Goal: Complete application form

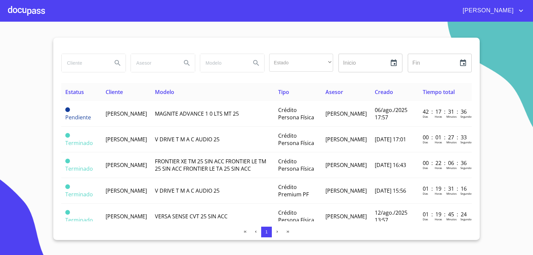
click at [37, 9] on div at bounding box center [26, 10] width 37 height 21
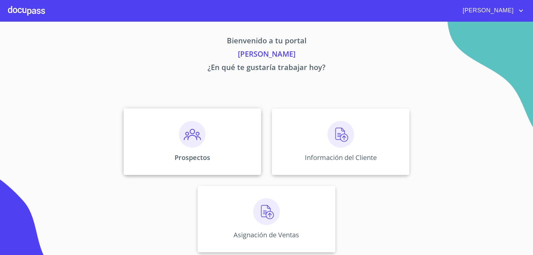
click at [187, 149] on div "Prospectos" at bounding box center [193, 141] width 138 height 67
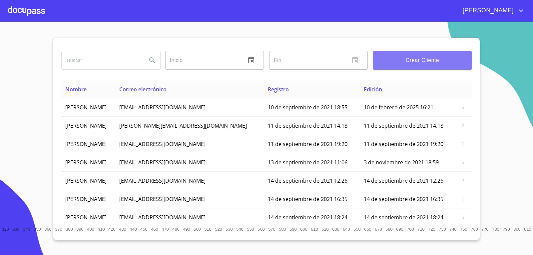
click at [412, 64] on span "Crear Cliente" at bounding box center [423, 60] width 88 height 9
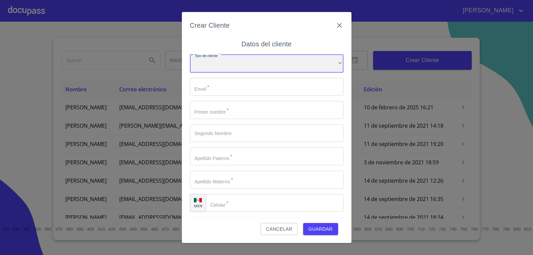
click at [272, 64] on div "​" at bounding box center [267, 64] width 154 height 18
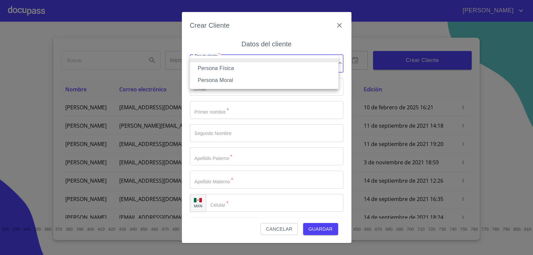
click at [273, 68] on li "Persona Física" at bounding box center [264, 68] width 149 height 12
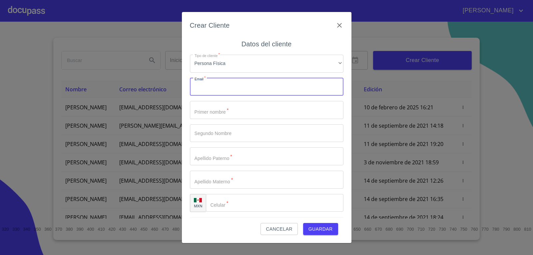
click at [259, 92] on input "Tipo de cliente   *" at bounding box center [267, 87] width 154 height 18
type input "d"
type input "[EMAIL_ADDRESS][DOMAIN_NAME]"
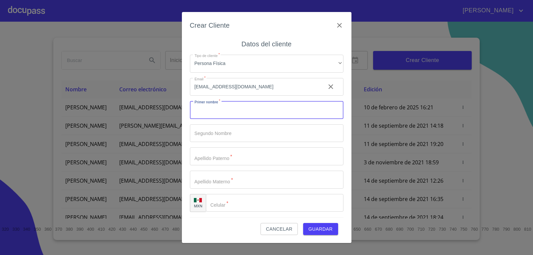
click at [254, 112] on input "Tipo de cliente   *" at bounding box center [267, 110] width 154 height 18
type input "[PERSON_NAME]"
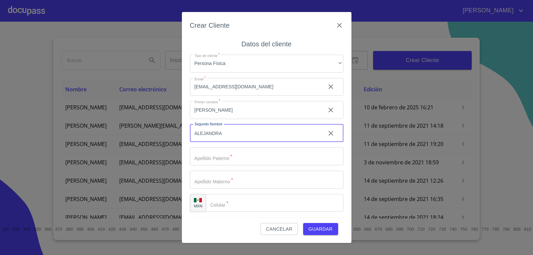
type input "ALEJANDRA"
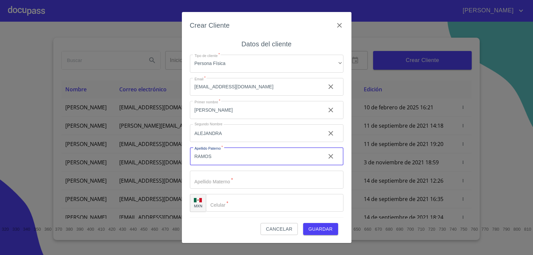
type input "RAMOS"
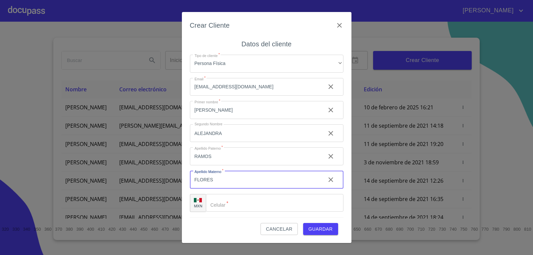
type input "FLORES"
type input "[PHONE_NUMBER]"
click at [303, 223] on button "Guardar" at bounding box center [320, 229] width 35 height 12
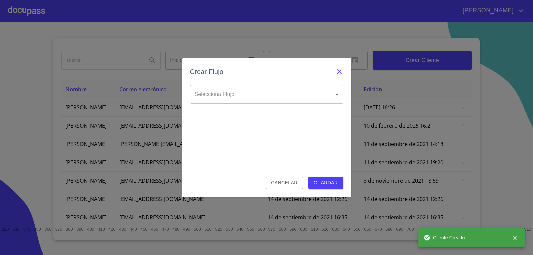
click at [342, 73] on icon "button" at bounding box center [340, 72] width 8 height 8
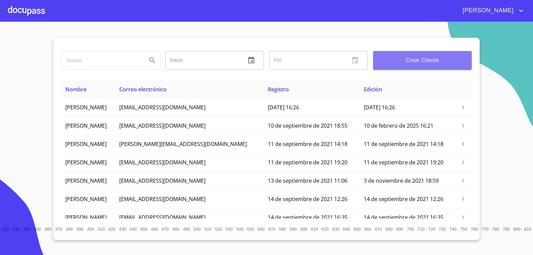
click at [396, 66] on button "Crear Cliente" at bounding box center [422, 60] width 99 height 19
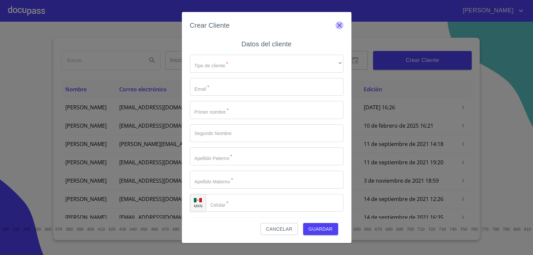
click at [342, 27] on icon "button" at bounding box center [339, 25] width 5 height 5
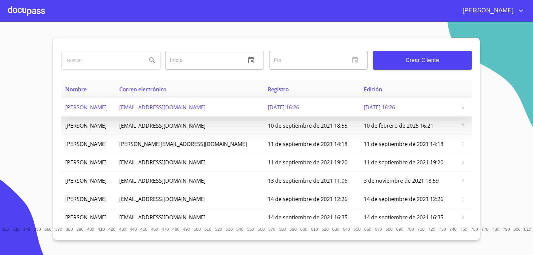
click at [111, 103] on td "[PERSON_NAME]" at bounding box center [88, 107] width 54 height 18
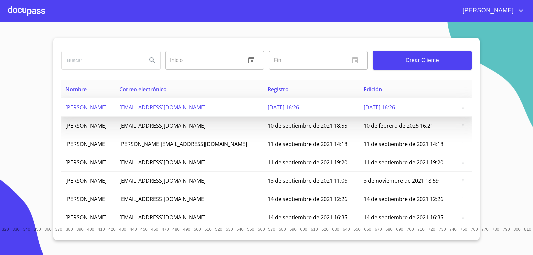
click at [111, 103] on td "[PERSON_NAME]" at bounding box center [88, 107] width 54 height 18
click at [196, 112] on td "[EMAIL_ADDRESS][DOMAIN_NAME]" at bounding box center [189, 107] width 149 height 18
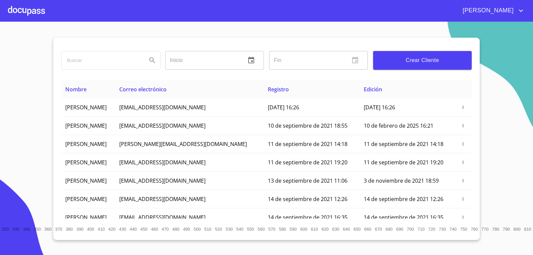
click at [22, 9] on div at bounding box center [26, 10] width 37 height 21
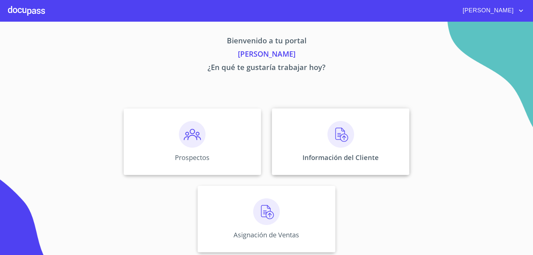
click at [322, 138] on div "Información del Cliente" at bounding box center [341, 141] width 138 height 67
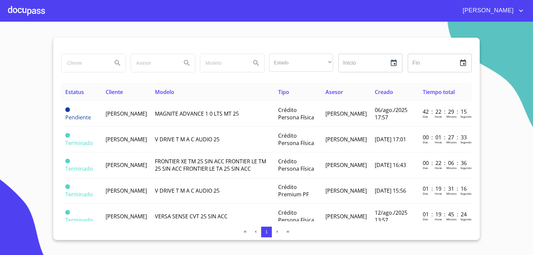
click at [25, 9] on div at bounding box center [26, 10] width 37 height 21
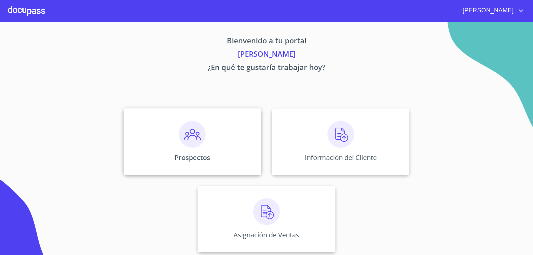
click at [187, 148] on div "Prospectos" at bounding box center [193, 141] width 138 height 67
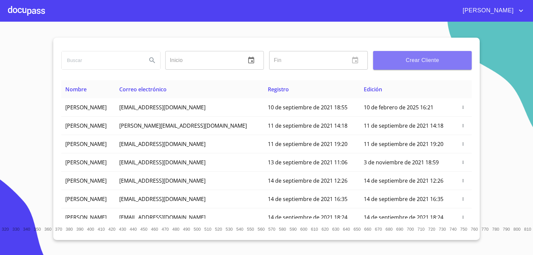
click at [410, 63] on span "Crear Cliente" at bounding box center [423, 60] width 88 height 9
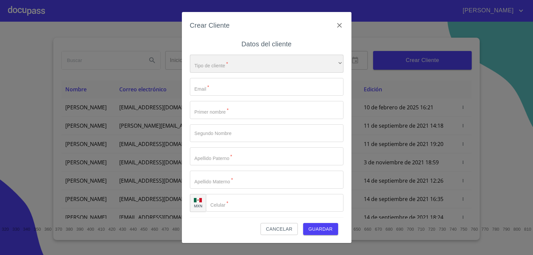
click at [271, 71] on div "​" at bounding box center [267, 64] width 154 height 18
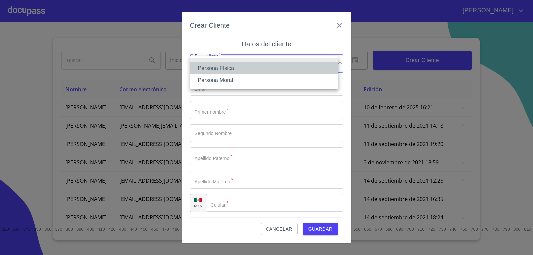
click at [260, 69] on li "Persona Física" at bounding box center [264, 68] width 149 height 12
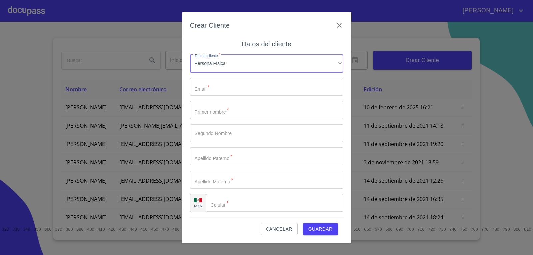
click at [239, 90] on input "Tipo de cliente   *" at bounding box center [267, 87] width 154 height 18
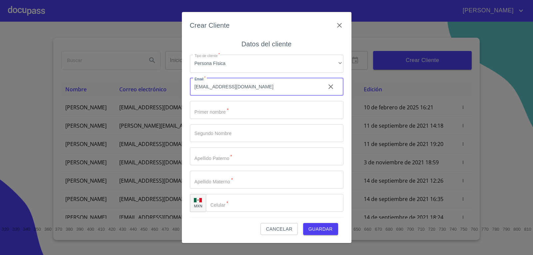
type input "[EMAIL_ADDRESS][DOMAIN_NAME]"
click at [232, 116] on input "Tipo de cliente   *" at bounding box center [267, 110] width 154 height 18
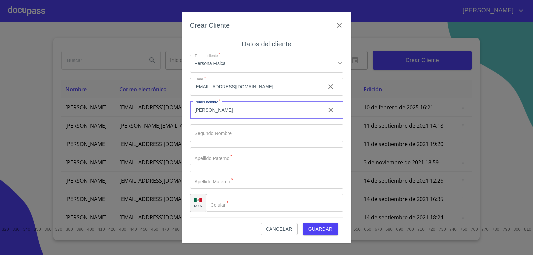
type input "[PERSON_NAME]"
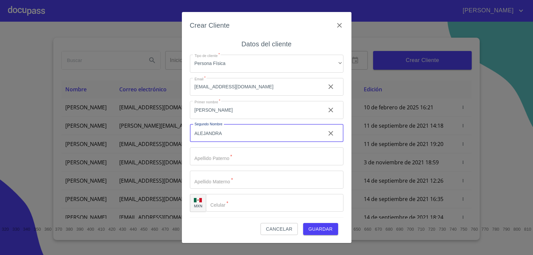
type input "ALEJANDRA"
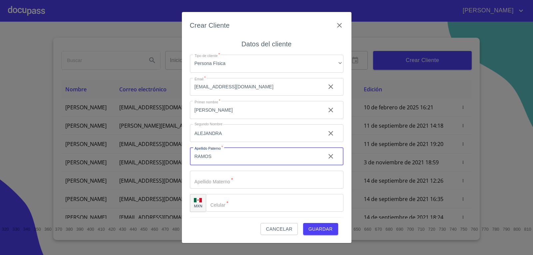
type input "RAMOS"
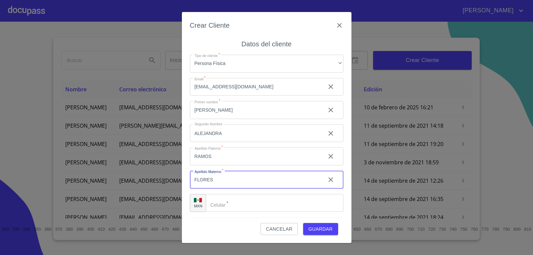
type input "FLORES"
type input "[PHONE_NUMBER]"
click at [320, 230] on span "Guardar" at bounding box center [321, 229] width 24 height 8
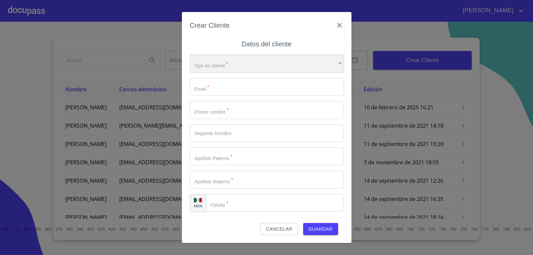
click at [255, 67] on div "​" at bounding box center [267, 64] width 154 height 18
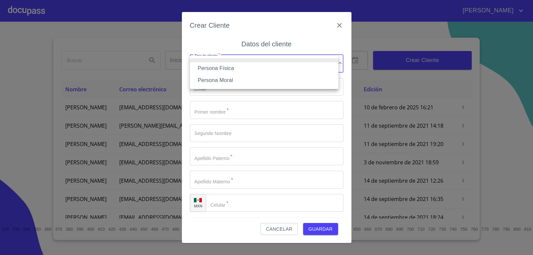
click at [339, 22] on div at bounding box center [266, 127] width 533 height 255
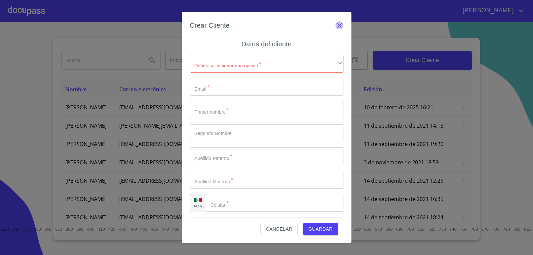
click at [340, 23] on icon "button" at bounding box center [340, 25] width 8 height 8
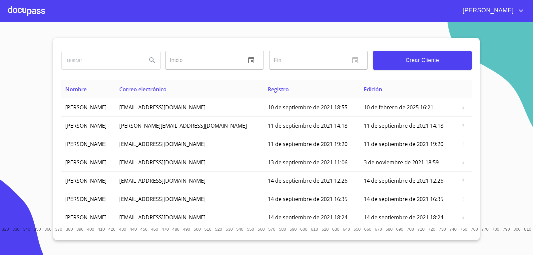
click at [27, 11] on div at bounding box center [26, 10] width 37 height 21
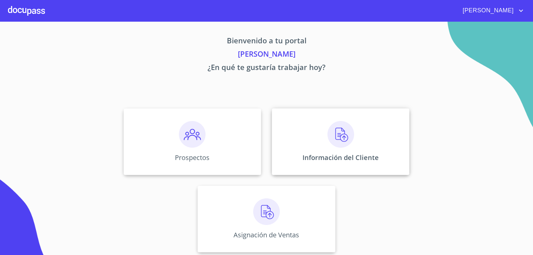
click at [317, 135] on div "Información del Cliente" at bounding box center [341, 141] width 138 height 67
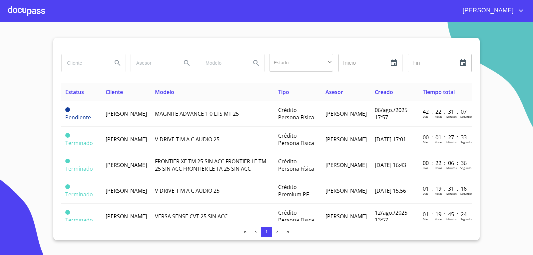
click at [27, 5] on div at bounding box center [26, 10] width 37 height 21
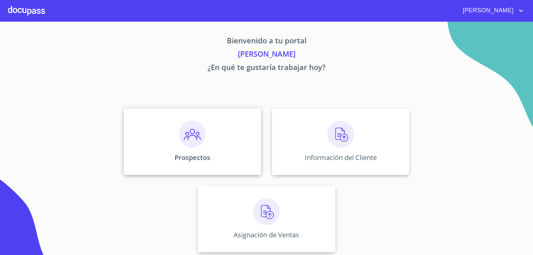
click at [196, 133] on img at bounding box center [192, 134] width 27 height 27
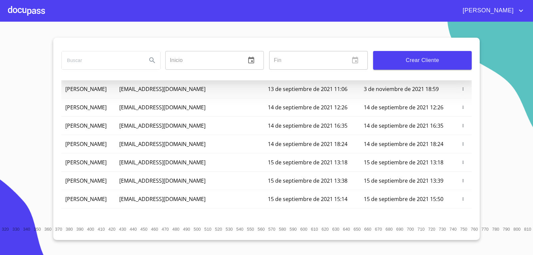
scroll to position [74, 0]
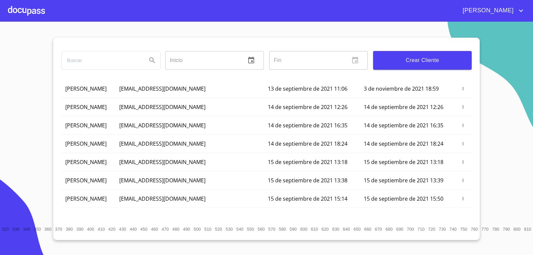
click at [113, 61] on input "search" at bounding box center [102, 60] width 80 height 18
type input "[PERSON_NAME]"
click at [154, 60] on icon "Search" at bounding box center [152, 60] width 8 height 8
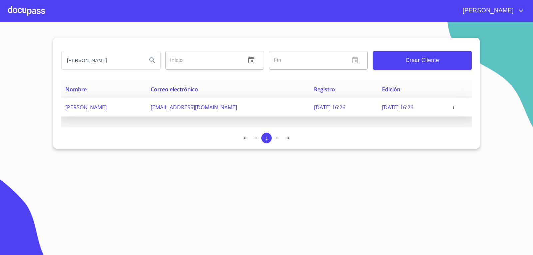
click at [107, 109] on span "[PERSON_NAME]" at bounding box center [85, 107] width 41 height 7
click at [456, 106] on icon "button" at bounding box center [454, 107] width 5 height 5
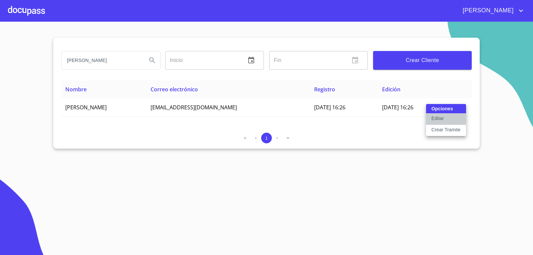
click at [447, 117] on button "Editar" at bounding box center [446, 119] width 40 height 11
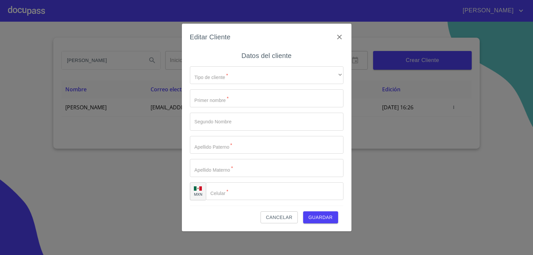
type input "[PERSON_NAME]"
type input "ALEJANDRA"
type input "RAMOS"
type input "FLORES"
click at [234, 192] on input "Tipo de cliente   *" at bounding box center [275, 191] width 138 height 18
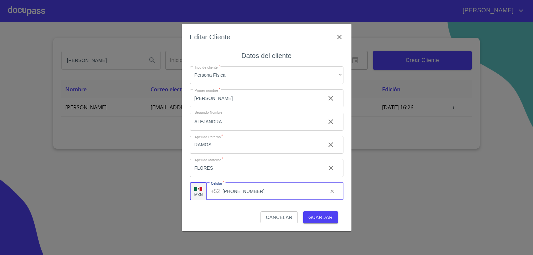
type input "[PHONE_NUMBER]"
click at [323, 220] on span "Guardar" at bounding box center [321, 217] width 24 height 8
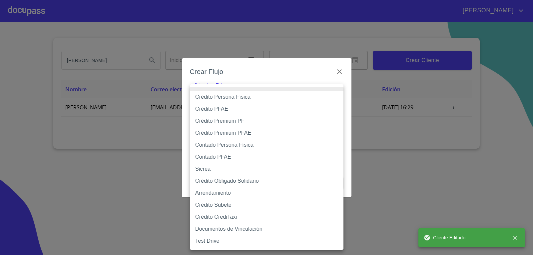
click at [299, 98] on body "[PERSON_NAME] Inicio ​ Fin ​ Crear Cliente Nombre Correo electrónico Registro E…" at bounding box center [266, 127] width 533 height 255
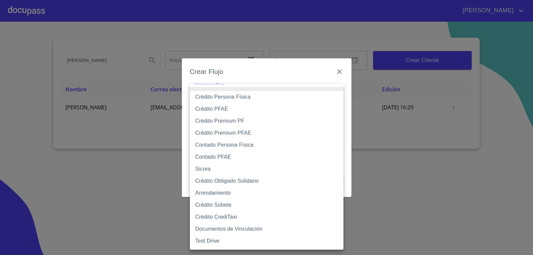
click at [299, 98] on li "Crédito Persona Física" at bounding box center [267, 97] width 154 height 12
type input "6009fb3c7d1714eb8809aa97"
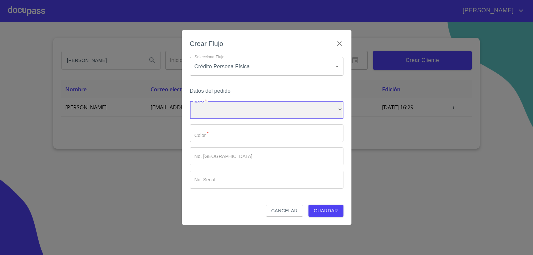
click at [269, 109] on div "​" at bounding box center [267, 110] width 154 height 18
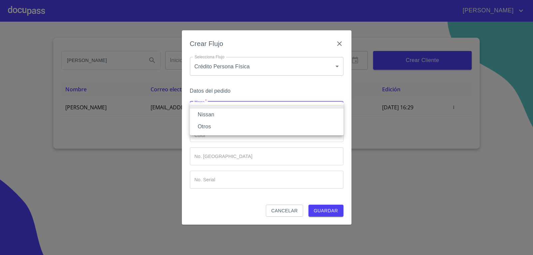
click at [266, 111] on li "Nissan" at bounding box center [267, 115] width 154 height 12
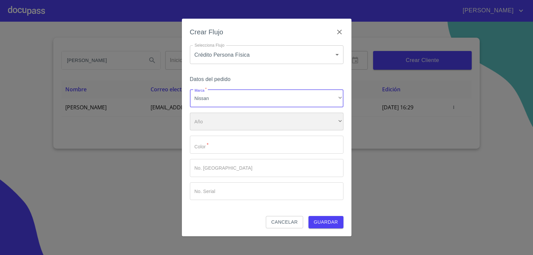
click at [260, 124] on div "​" at bounding box center [267, 122] width 154 height 18
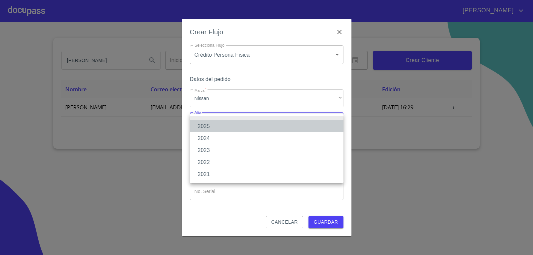
click at [260, 124] on li "2025" at bounding box center [267, 126] width 154 height 12
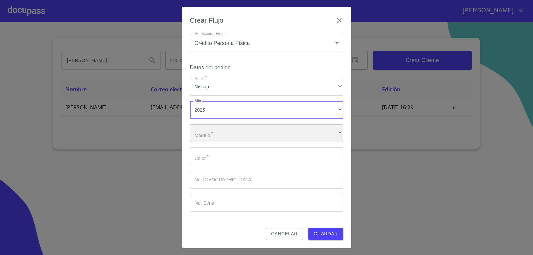
click at [253, 135] on div "​" at bounding box center [267, 133] width 154 height 18
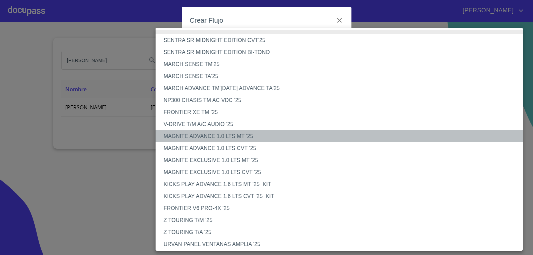
drag, startPoint x: 253, startPoint y: 135, endPoint x: 236, endPoint y: 174, distance: 42.8
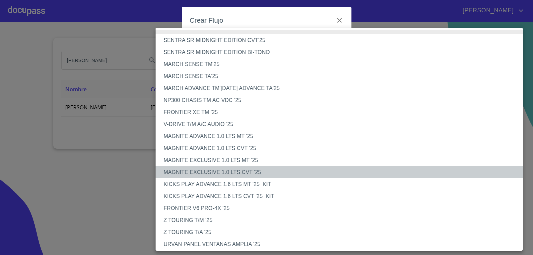
click at [236, 174] on li "MAGNITE EXCLUSIVE 1.0 LTS CVT '25" at bounding box center [342, 172] width 372 height 12
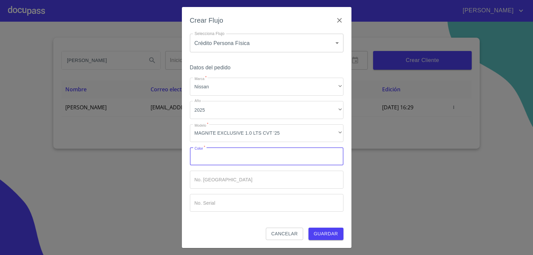
click at [243, 153] on input "Marca   *" at bounding box center [267, 156] width 154 height 18
type input "ROJO"
click at [317, 234] on span "Guardar" at bounding box center [326, 234] width 24 height 8
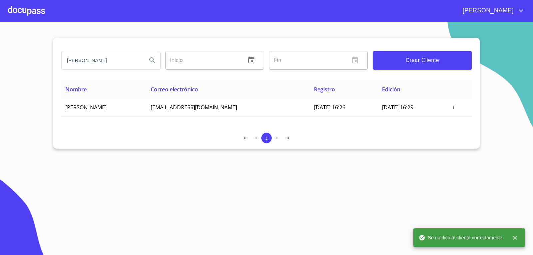
click at [30, 12] on div at bounding box center [26, 10] width 37 height 21
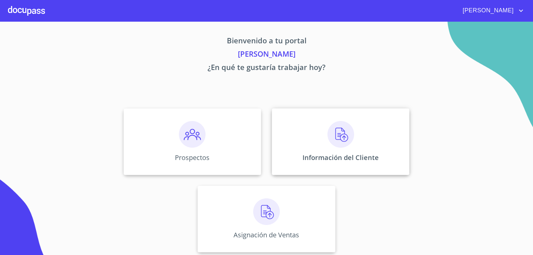
click at [340, 152] on div "Información del Cliente" at bounding box center [341, 141] width 138 height 67
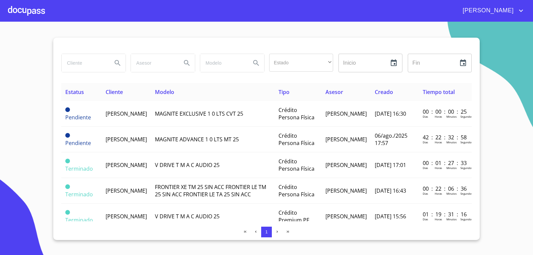
click at [340, 152] on td "[PERSON_NAME]" at bounding box center [346, 165] width 49 height 26
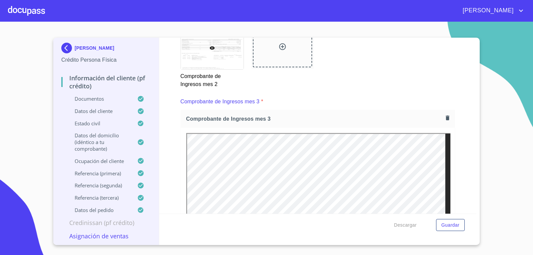
scroll to position [1126, 0]
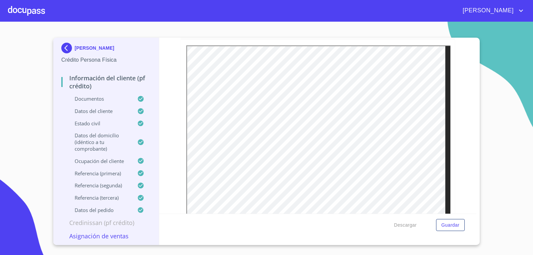
click at [524, 141] on section "[PERSON_NAME] Crédito Persona Física Información del cliente (PF crédito) Docum…" at bounding box center [266, 138] width 533 height 233
click at [28, 10] on div at bounding box center [26, 10] width 37 height 21
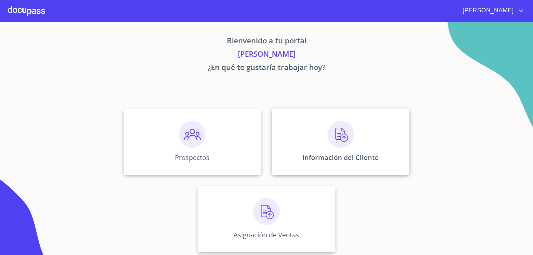
click at [314, 140] on div "Información del Cliente" at bounding box center [341, 141] width 138 height 67
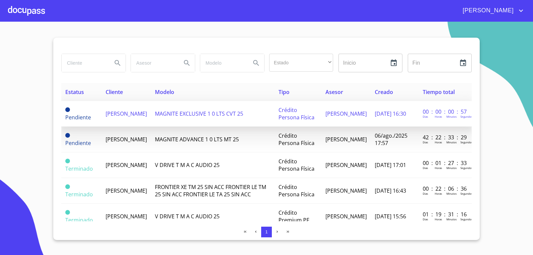
click at [127, 110] on span "[PERSON_NAME]" at bounding box center [126, 113] width 41 height 7
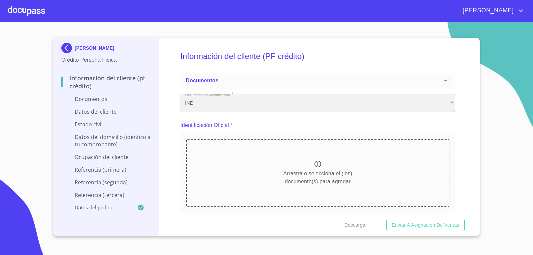
click at [209, 101] on div "INE" at bounding box center [318, 103] width 275 height 18
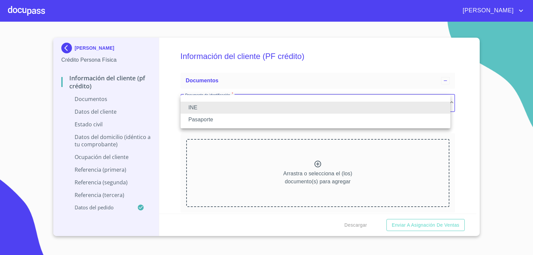
click at [209, 101] on li at bounding box center [316, 100] width 270 height 4
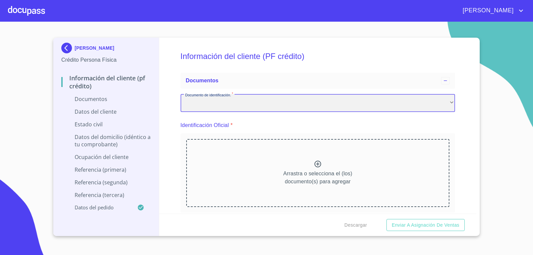
click at [208, 99] on div "​" at bounding box center [318, 103] width 275 height 18
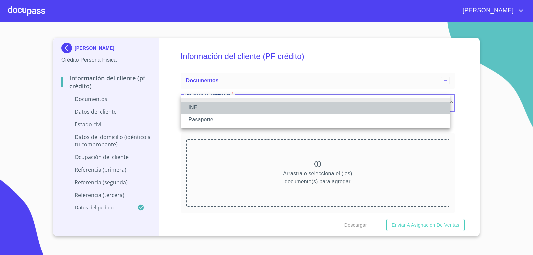
click at [199, 105] on li "INE" at bounding box center [316, 108] width 270 height 12
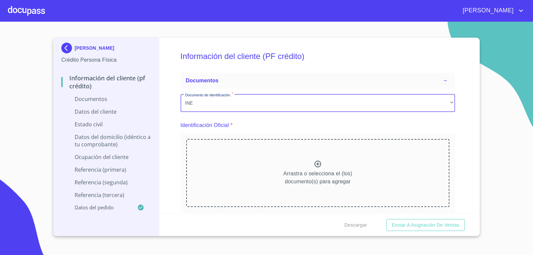
click at [303, 165] on div "Arrastra o selecciona el (los) documento(s) para agregar" at bounding box center [318, 173] width 264 height 68
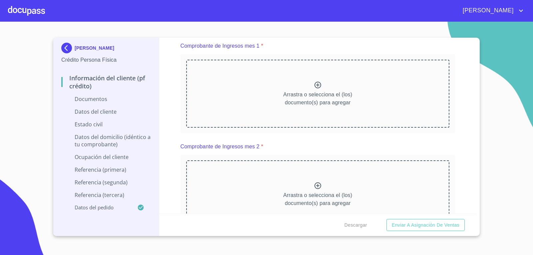
scroll to position [349, 0]
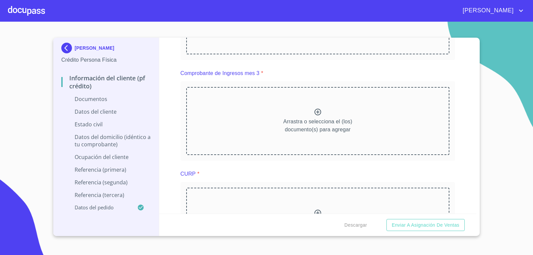
scroll to position [498, 0]
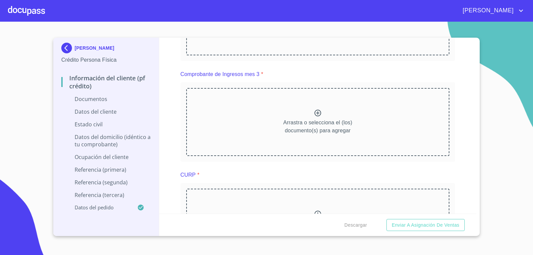
scroll to position [682, 0]
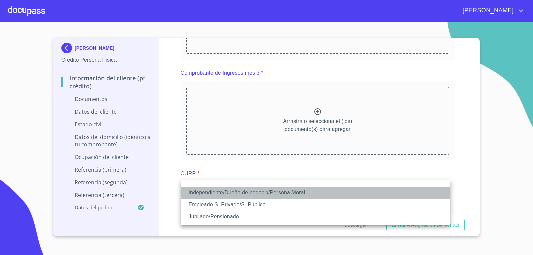
click at [277, 189] on li "Independiente/Dueño de negocio/Persona Moral" at bounding box center [316, 193] width 270 height 12
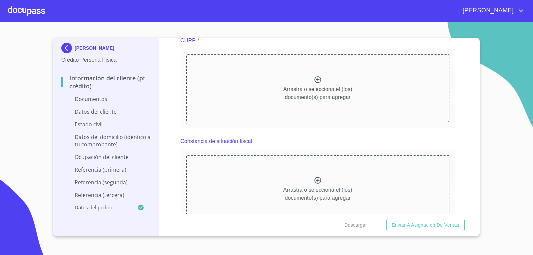
scroll to position [815, 0]
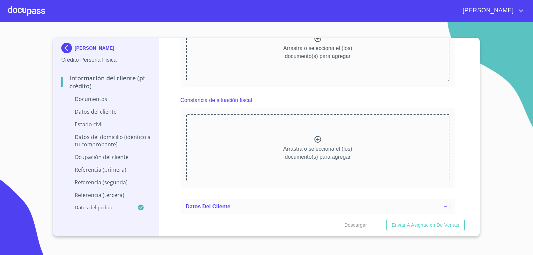
scroll to position [1077, 0]
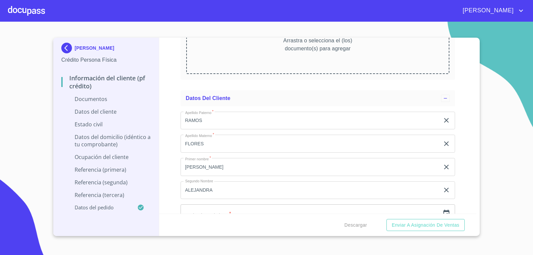
scroll to position [1373, 0]
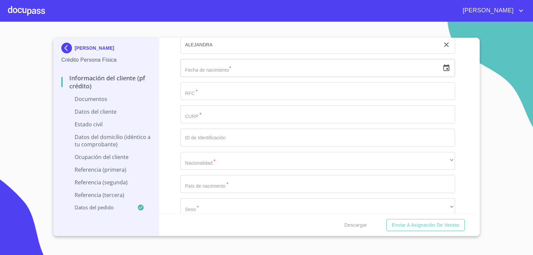
scroll to position [1700, 0]
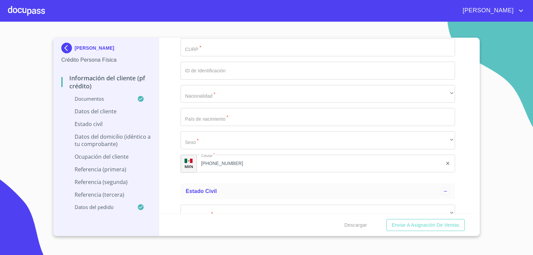
scroll to position [1942, 0]
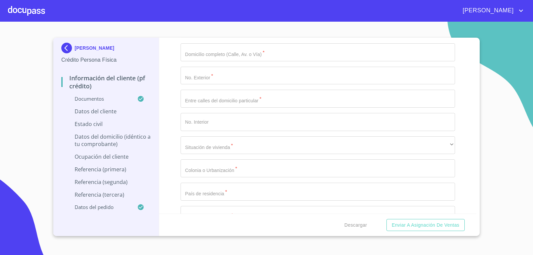
scroll to position [2344, 0]
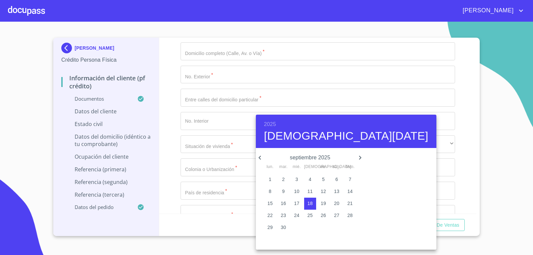
click at [269, 120] on h6 "2025" at bounding box center [270, 124] width 12 height 9
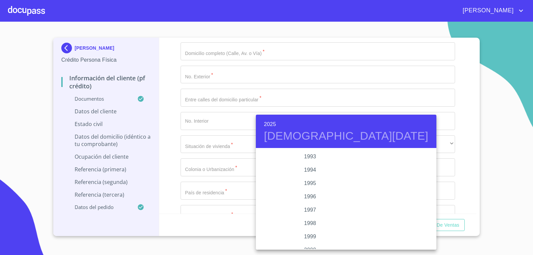
scroll to position [895, 0]
click at [305, 180] on div "1994" at bounding box center [310, 179] width 108 height 13
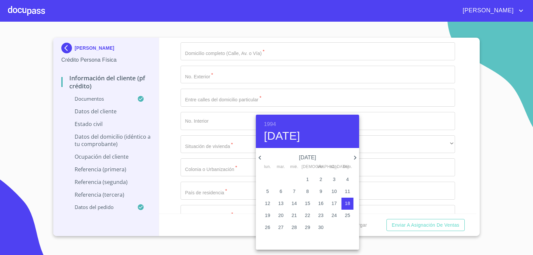
click at [272, 133] on h4 "[DATE]" at bounding box center [282, 136] width 36 height 14
click at [260, 157] on icon "button" at bounding box center [260, 158] width 2 height 4
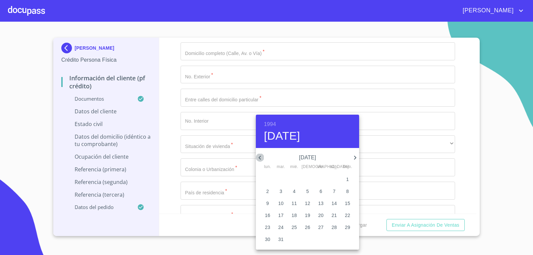
click at [260, 157] on icon "button" at bounding box center [260, 158] width 2 height 4
click at [343, 226] on span "30" at bounding box center [348, 227] width 12 height 7
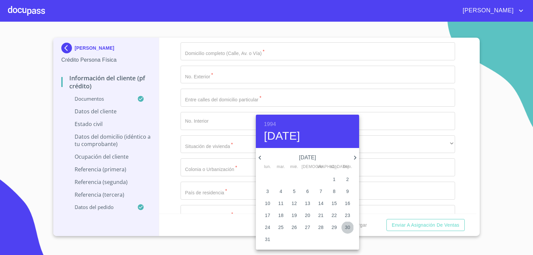
type input "30 de ene. de 1994"
click at [523, 198] on div at bounding box center [266, 127] width 533 height 255
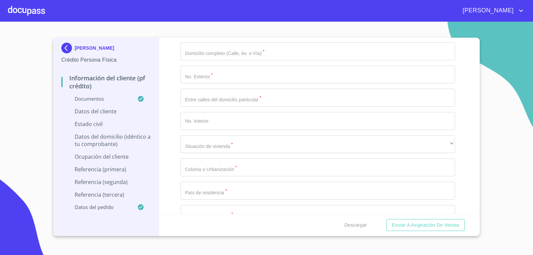
drag, startPoint x: 247, startPoint y: 152, endPoint x: 378, endPoint y: 84, distance: 147.0
paste input "RAFK9401303I6"
type input "RAFK9401303I6"
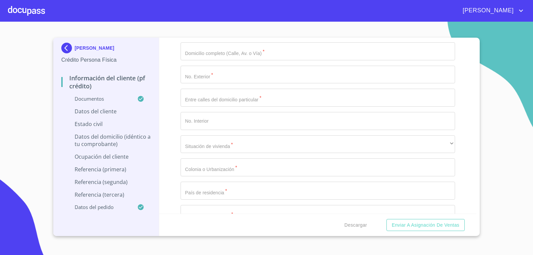
paste input "RAFK940130MJCMLR08"
type input "RAFK940130MJCMLR08"
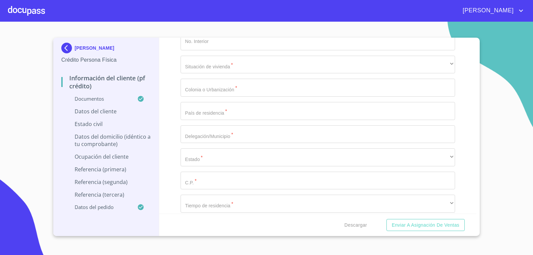
scroll to position [2424, 0]
type input "2271665254"
type input "[GEOGRAPHIC_DATA]"
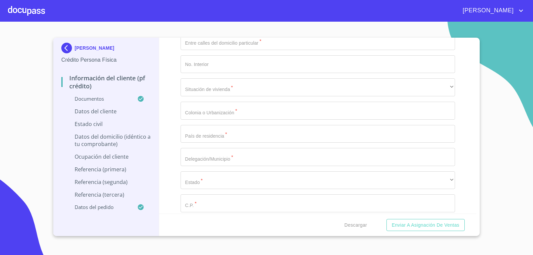
click at [387, 219] on button "Enviar a Asignación de Ventas" at bounding box center [426, 225] width 78 height 12
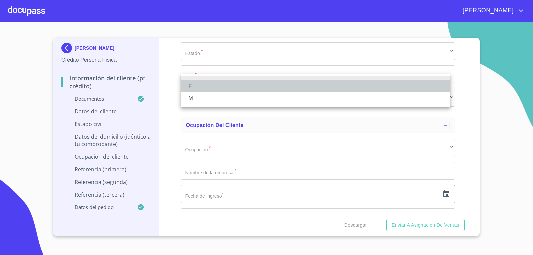
click at [264, 84] on li "F" at bounding box center [316, 86] width 270 height 12
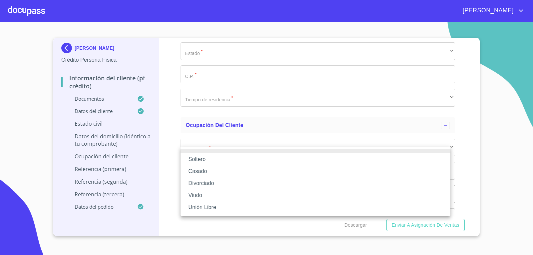
click at [226, 160] on li "Soltero" at bounding box center [316, 159] width 270 height 12
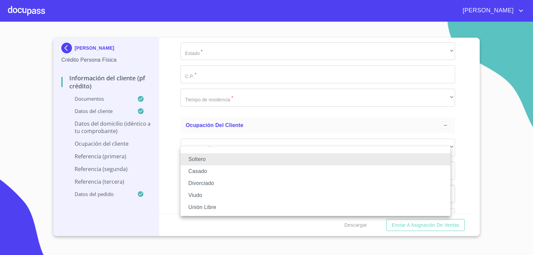
click at [227, 161] on li "Soltero" at bounding box center [316, 159] width 270 height 12
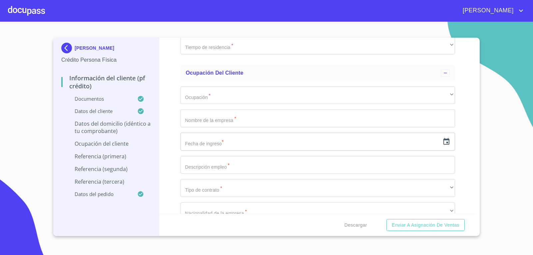
scroll to position [2608, 0]
type input "N BRAVO"
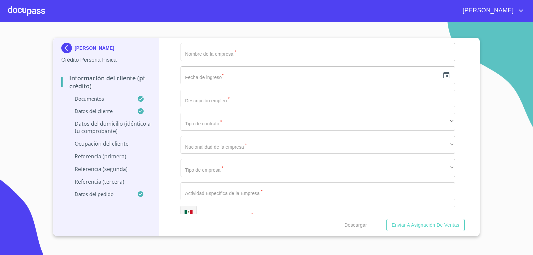
scroll to position [2679, 0]
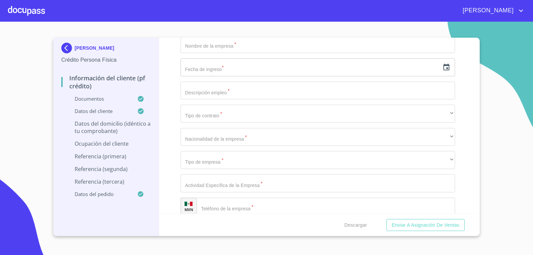
type input "132"
type input "INDEPENDENCIA Y LIBERTAD"
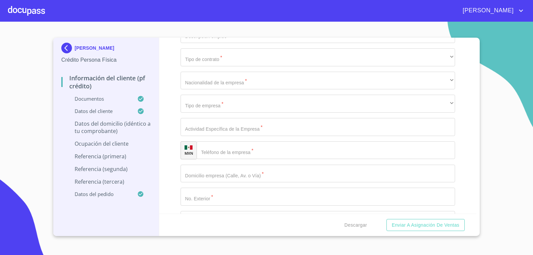
scroll to position [2737, 0]
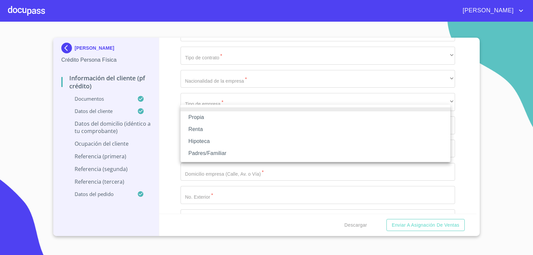
click at [261, 117] on li "Propia" at bounding box center [316, 117] width 270 height 12
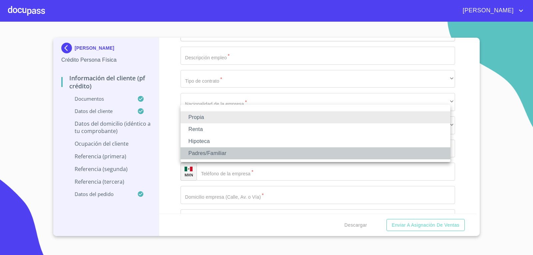
click at [230, 154] on li "Padres/Familiar" at bounding box center [316, 153] width 270 height 12
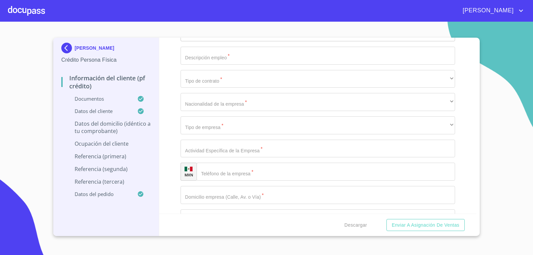
type input "$1,500,000"
type input "ZAPOPAN CENTRO"
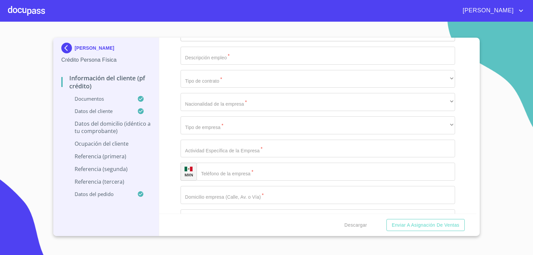
type input "[GEOGRAPHIC_DATA]"
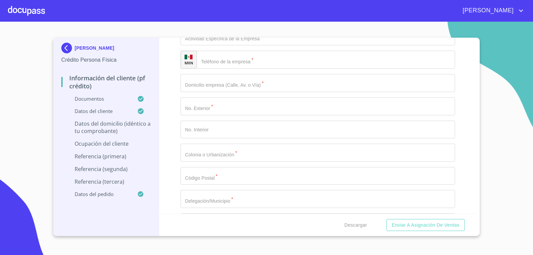
scroll to position [2851, 0]
type input "ZAPOPAN"
type input "45100"
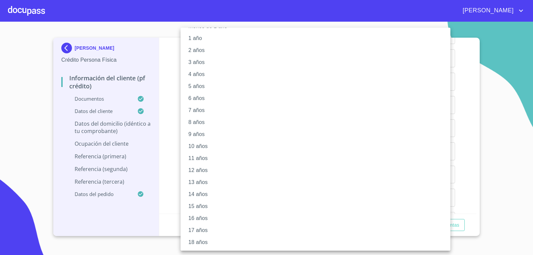
scroll to position [38, 0]
click at [208, 240] on li "20 años" at bounding box center [318, 242] width 275 height 12
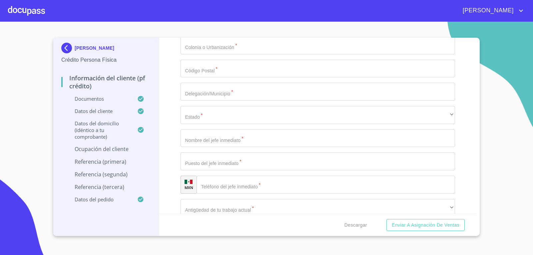
scroll to position [2964, 0]
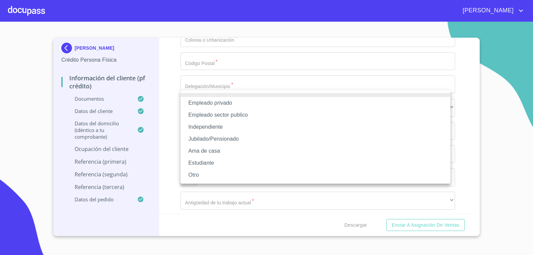
click at [219, 127] on li "Independiente" at bounding box center [316, 127] width 270 height 12
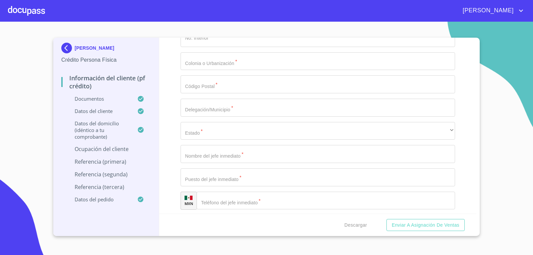
type input "RECUPERACION DE INVERCIONES [PERSON_NAME] GRUP"
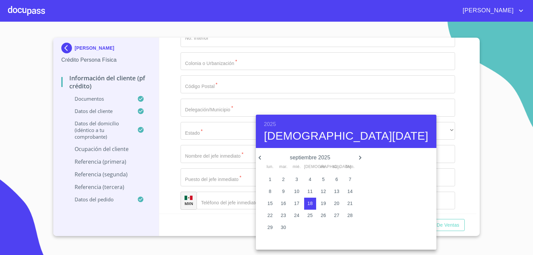
click at [268, 123] on h6 "2025" at bounding box center [270, 124] width 12 height 9
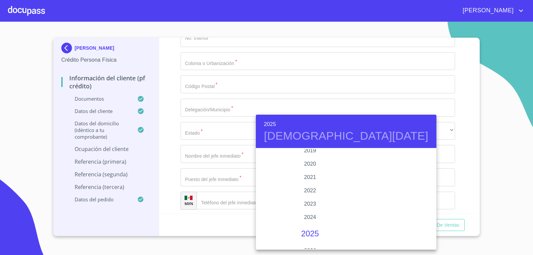
scroll to position [1253, 0]
click at [306, 170] on div "2020" at bounding box center [310, 168] width 108 height 13
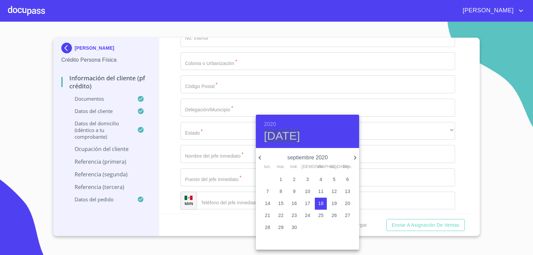
click at [269, 136] on h4 "[DATE]" at bounding box center [282, 136] width 36 height 14
click at [283, 180] on span "1" at bounding box center [281, 179] width 12 height 7
click at [261, 156] on icon "button" at bounding box center [260, 158] width 8 height 8
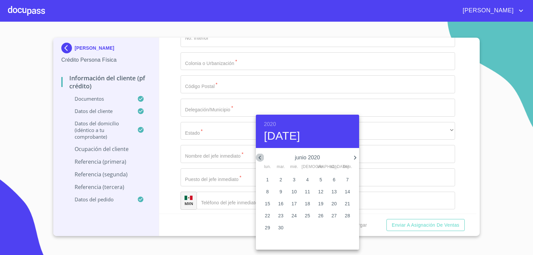
click at [261, 156] on icon "button" at bounding box center [260, 158] width 8 height 8
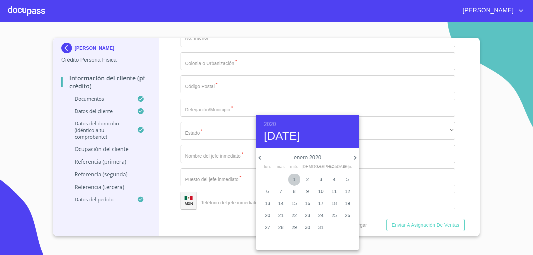
click at [296, 177] on span "1" at bounding box center [294, 179] width 12 height 7
type input "1 de ene. de 2020"
click at [392, 164] on div at bounding box center [266, 127] width 533 height 255
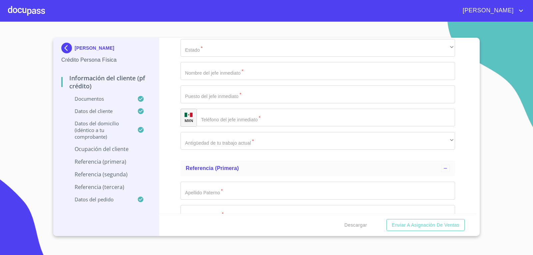
scroll to position [3048, 0]
type input "ESPECIALISTA EN RECUPERACION DE INVERCIONES"
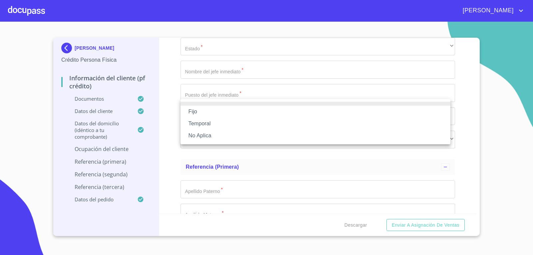
click at [241, 110] on li "Fijo" at bounding box center [316, 112] width 270 height 12
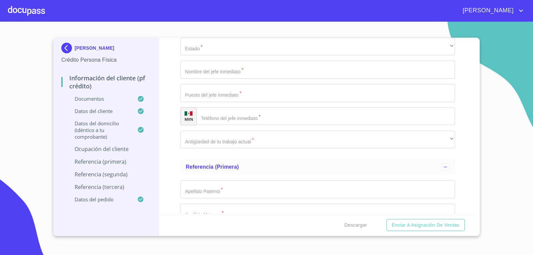
type input "80000"
click at [387, 219] on button "Enviar a Asignación de Ventas" at bounding box center [426, 225] width 78 height 12
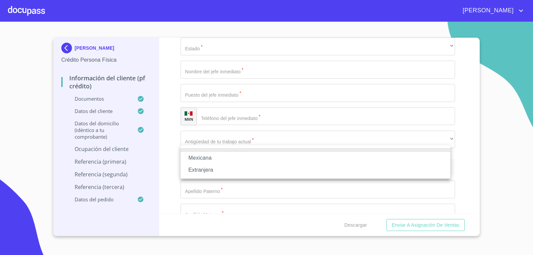
click at [223, 156] on li "Mexicana" at bounding box center [316, 158] width 270 height 12
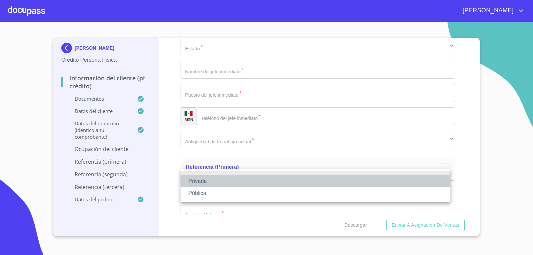
click at [221, 178] on li "Privada" at bounding box center [316, 181] width 270 height 12
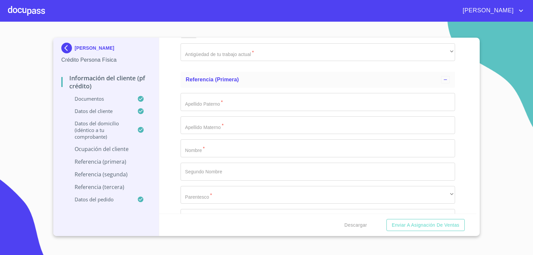
scroll to position [3137, 0]
type input "GENERAR LA RECUPERACIONES DE INVERCIONES"
type input "[PHONE_NUMBER]"
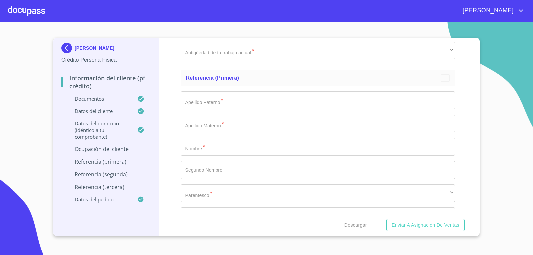
type input "PRIV [PERSON_NAME]"
type input "1168"
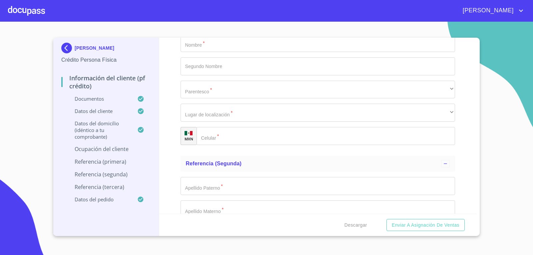
scroll to position [3242, 0]
type input "48"
type input "STA [PERSON_NAME]"
type input "45230"
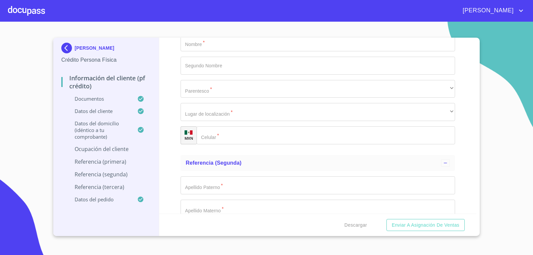
type input "ZAPOPAN"
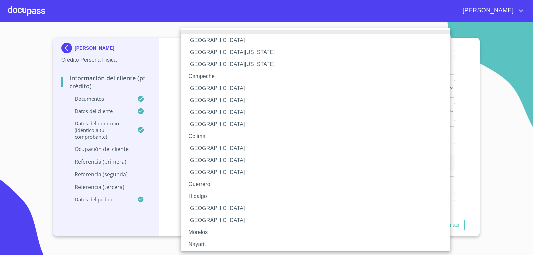
click at [230, 207] on li "[GEOGRAPHIC_DATA]" at bounding box center [318, 208] width 275 height 12
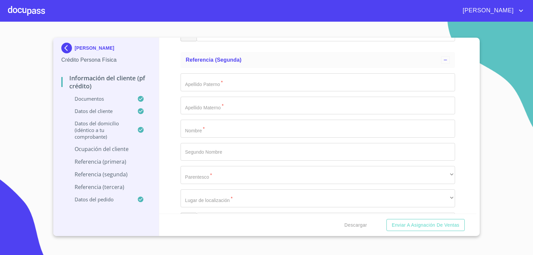
scroll to position [3357, 0]
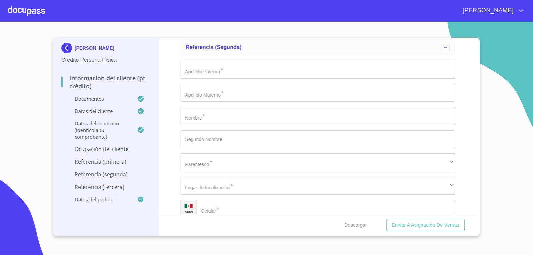
type input "[PERSON_NAME]"
type input "DUEÑA"
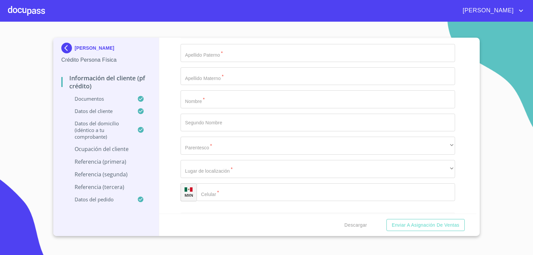
scroll to position [3388, 0]
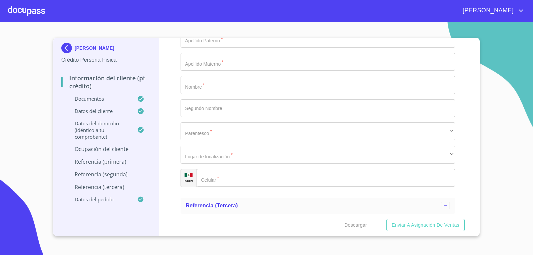
type input "[PHONE_NUMBER]"
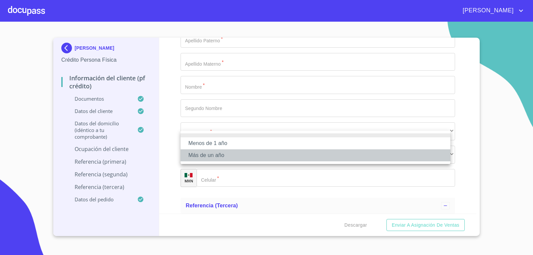
click at [233, 159] on li "Más de un año" at bounding box center [316, 155] width 270 height 12
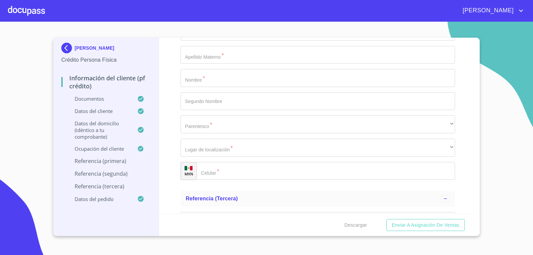
scroll to position [3497, 0]
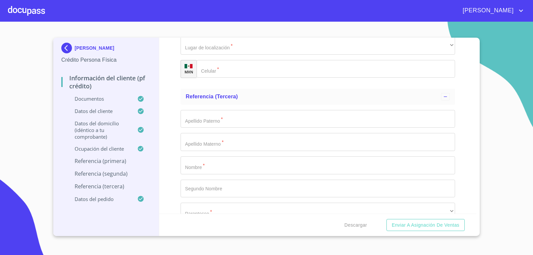
type input "[PERSON_NAME]"
type input "LUNA"
type input "URIEL"
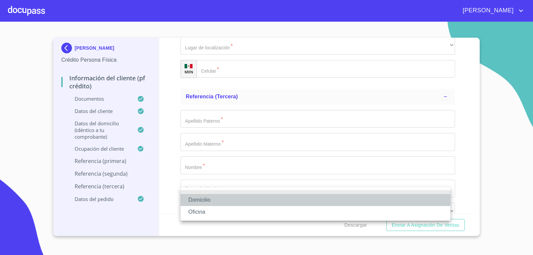
click at [213, 199] on li "Domicilio" at bounding box center [316, 200] width 270 height 12
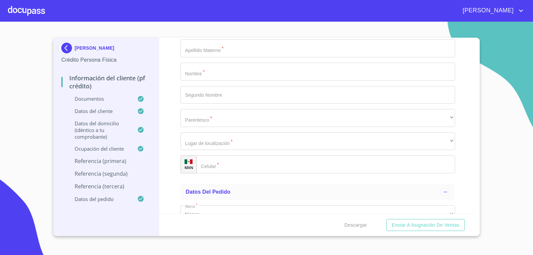
scroll to position [3593, 0]
type input "[PHONE_NUMBER]"
type input "RAMOS"
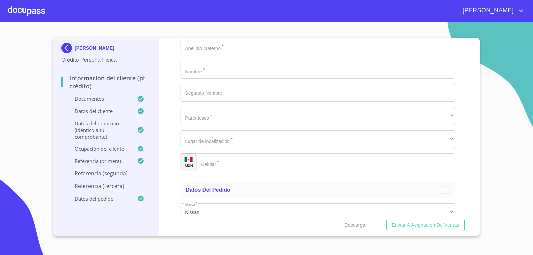
type input "VAZQUEZ"
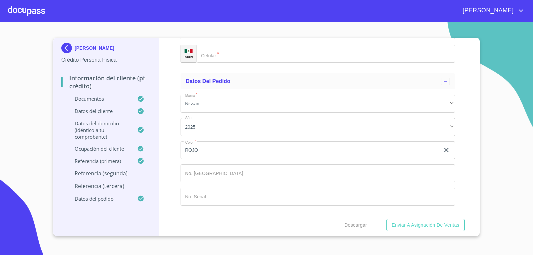
scroll to position [3710, 0]
type input "[PERSON_NAME]"
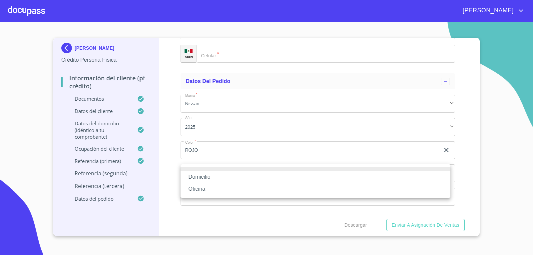
click at [225, 178] on li "Domicilio" at bounding box center [316, 177] width 270 height 12
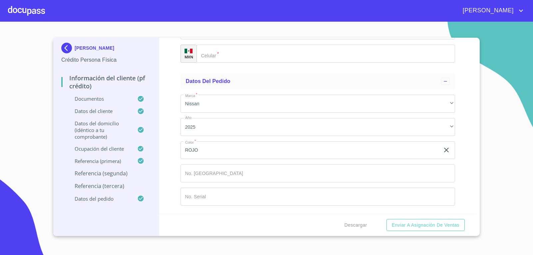
type input "[PHONE_NUMBER]"
type input "RAMIREZ"
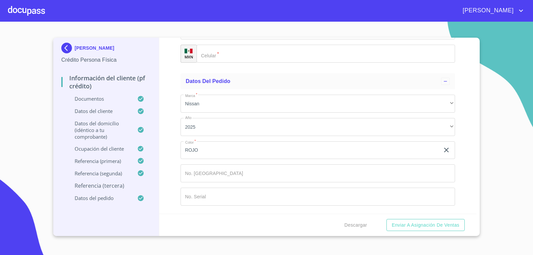
type input "MEJIA"
type input "[PERSON_NAME]"
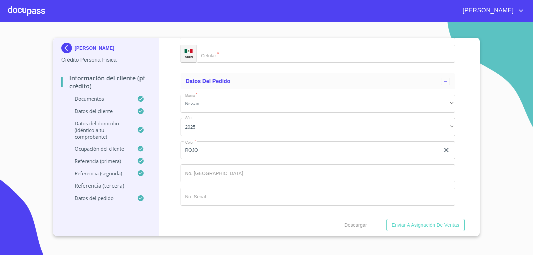
click at [225, 16] on div "​" at bounding box center [318, 7] width 275 height 18
click at [232, 40] on div "​" at bounding box center [318, 31] width 275 height 18
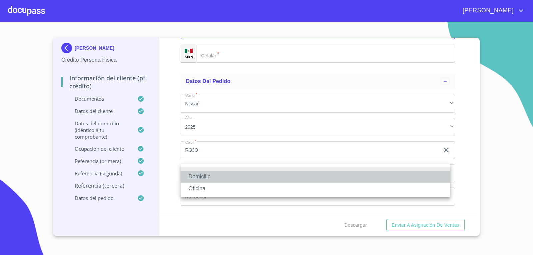
click at [232, 176] on li "Domicilio" at bounding box center [316, 177] width 270 height 12
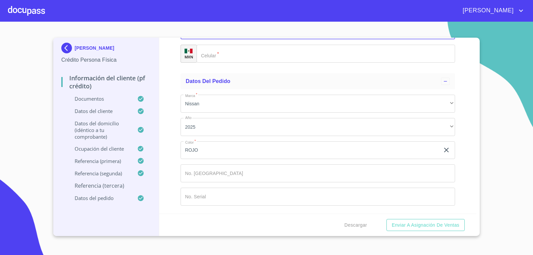
click at [246, 63] on input "Documento de identificación.   *" at bounding box center [326, 54] width 259 height 18
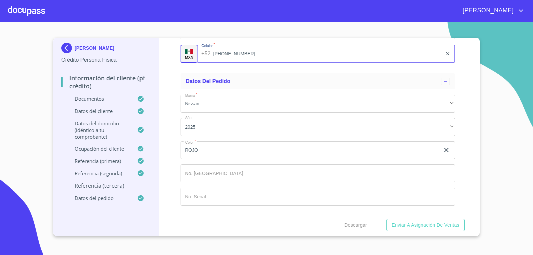
scroll to position [3986, 0]
type input "[PHONE_NUMBER]"
click at [303, 85] on div "Datos del pedido" at bounding box center [314, 81] width 256 height 8
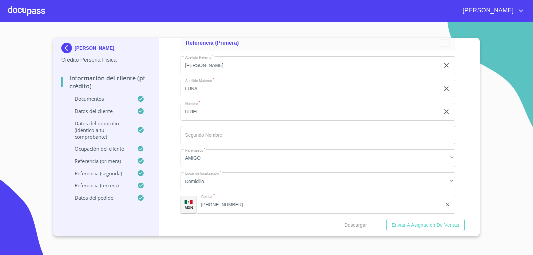
scroll to position [3170, 0]
type input "3"
type input "[PHONE_NUMBER]"
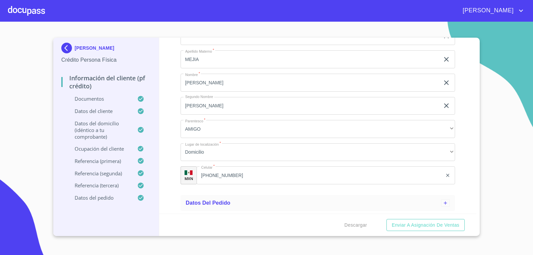
scroll to position [3919, 0]
click at [362, 226] on span "Descargar" at bounding box center [356, 225] width 23 height 8
click at [402, 224] on span "Enviar a Asignación de Ventas" at bounding box center [426, 225] width 68 height 8
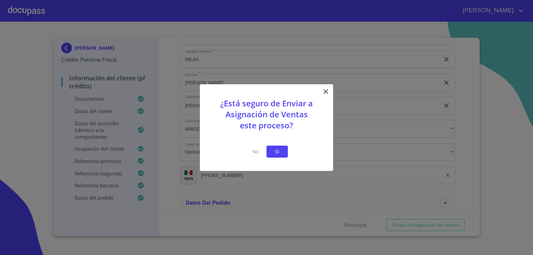
click at [280, 155] on span "Si" at bounding box center [277, 151] width 11 height 8
